Goal: Find specific page/section: Find specific page/section

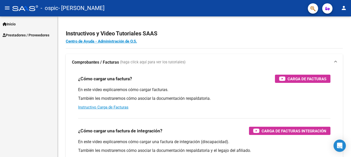
click at [19, 25] on link "Inicio" at bounding box center [28, 23] width 57 height 11
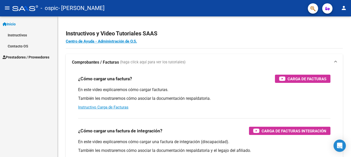
click at [22, 58] on span "Prestadores / Proveedores" at bounding box center [26, 57] width 47 height 6
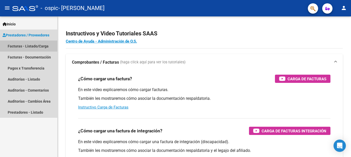
click at [29, 48] on link "Facturas - Listado/Carga" at bounding box center [28, 46] width 57 height 11
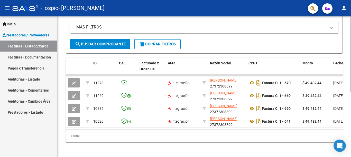
scroll to position [121, 0]
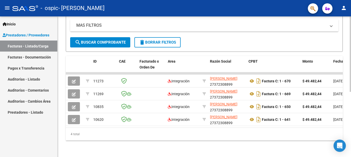
click at [351, 92] on div at bounding box center [350, 54] width 1 height 76
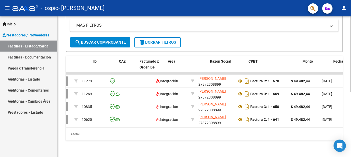
scroll to position [0, 0]
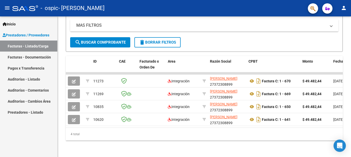
click at [34, 67] on link "Pagos x Transferencia" at bounding box center [28, 68] width 57 height 11
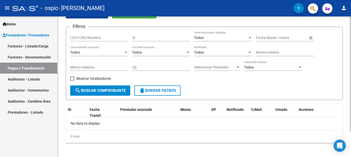
scroll to position [31, 0]
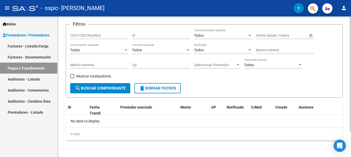
click at [351, 73] on div at bounding box center [350, 73] width 1 height 115
